Goal: Information Seeking & Learning: Understand process/instructions

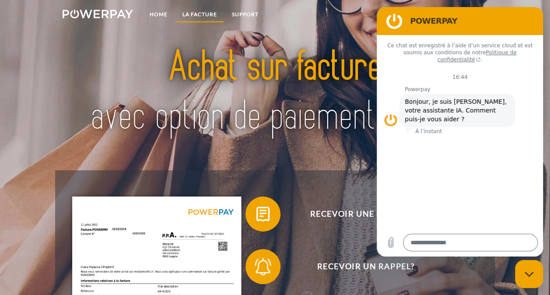
click at [201, 15] on link "LA FACTURE" at bounding box center [199, 15] width 49 height 16
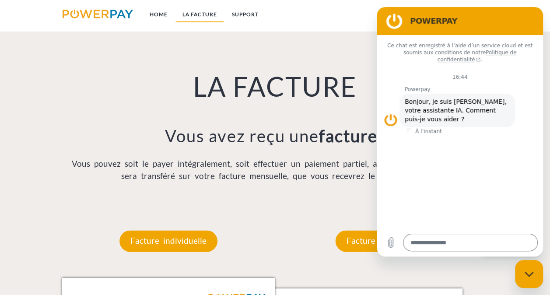
scroll to position [581, 0]
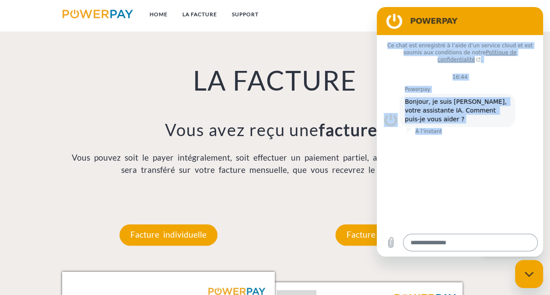
drag, startPoint x: 475, startPoint y: 18, endPoint x: 490, endPoint y: 247, distance: 229.4
click at [490, 247] on div "POWERPAY Ce chat est enregistré à l’aide d’un service cloud et est soumis aux c…" at bounding box center [460, 132] width 166 height 250
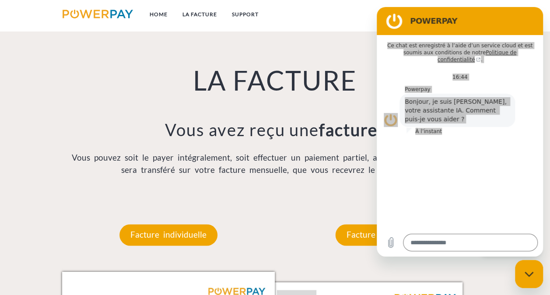
click at [280, 180] on div "LA FACTURE Vous avez reçu une facture ? Vous pouvez soit le payer intégralement…" at bounding box center [275, 98] width 440 height 200
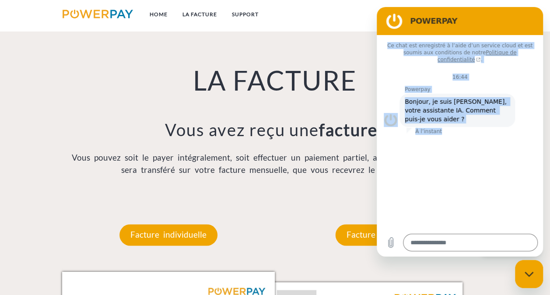
click at [482, 25] on h2 "POWERPAY" at bounding box center [472, 21] width 124 height 11
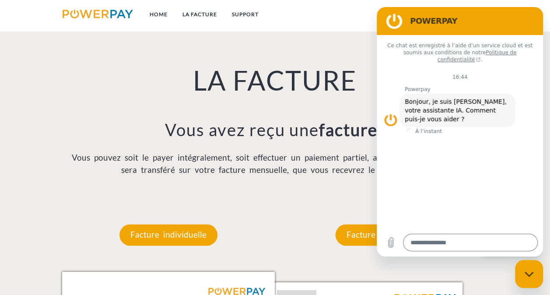
click at [530, 23] on h2 "POWERPAY" at bounding box center [472, 21] width 124 height 11
click at [350, 242] on p "Facture mensuelle" at bounding box center [381, 234] width 92 height 21
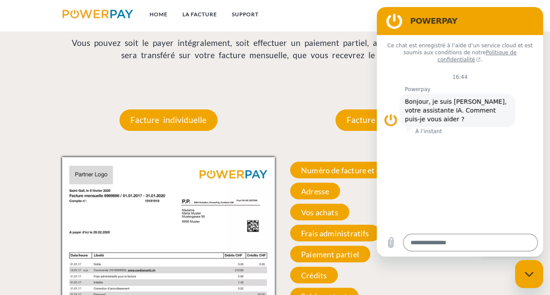
scroll to position [799, 0]
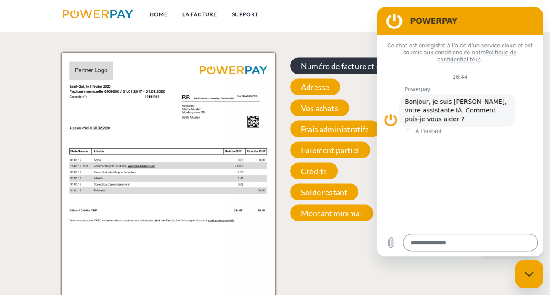
click at [331, 68] on span "Numéro de facture et de compte" at bounding box center [356, 65] width 133 height 17
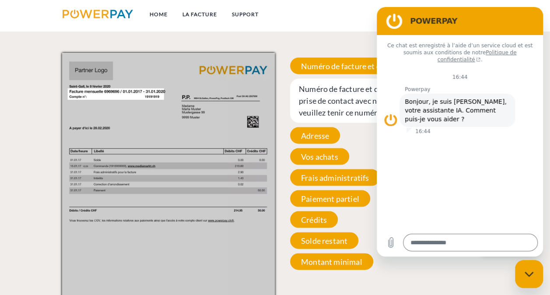
type textarea "*"
